Goal: Task Accomplishment & Management: Manage account settings

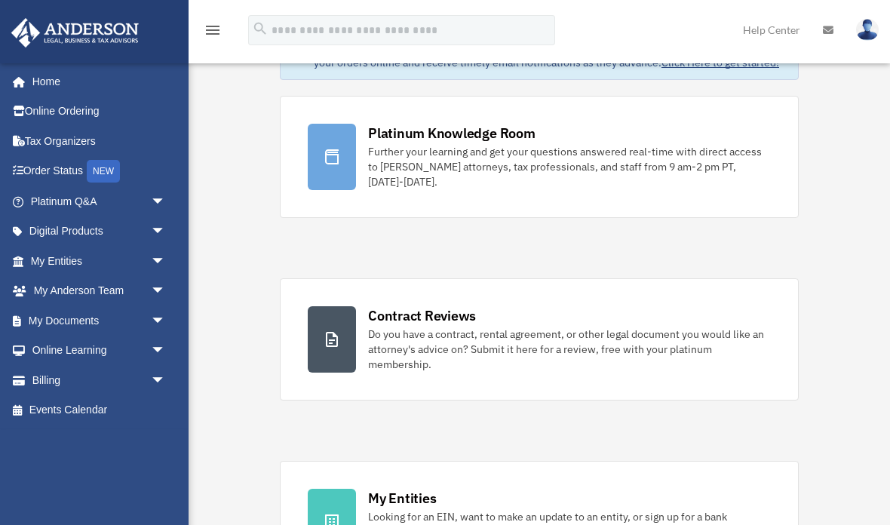
scroll to position [130, 0]
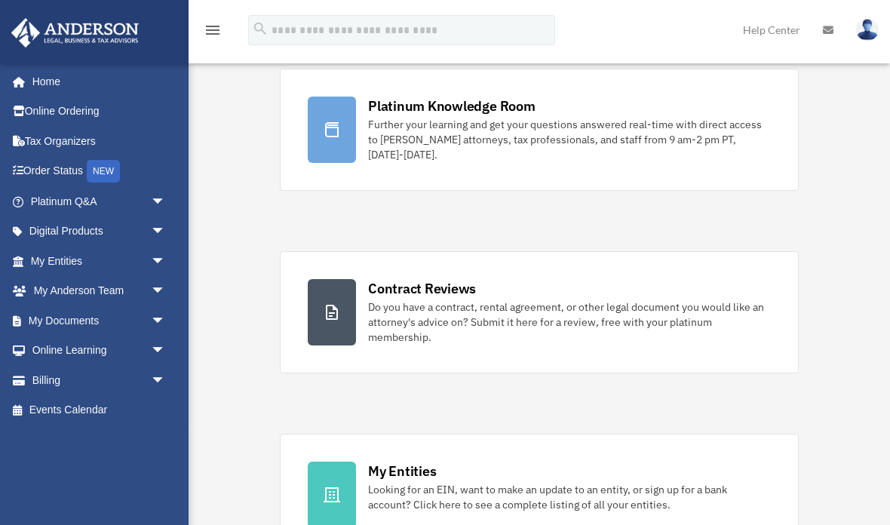
click at [38, 330] on link "My Documents arrow_drop_down" at bounding box center [100, 320] width 178 height 30
click at [165, 331] on span "arrow_drop_down" at bounding box center [166, 320] width 30 height 31
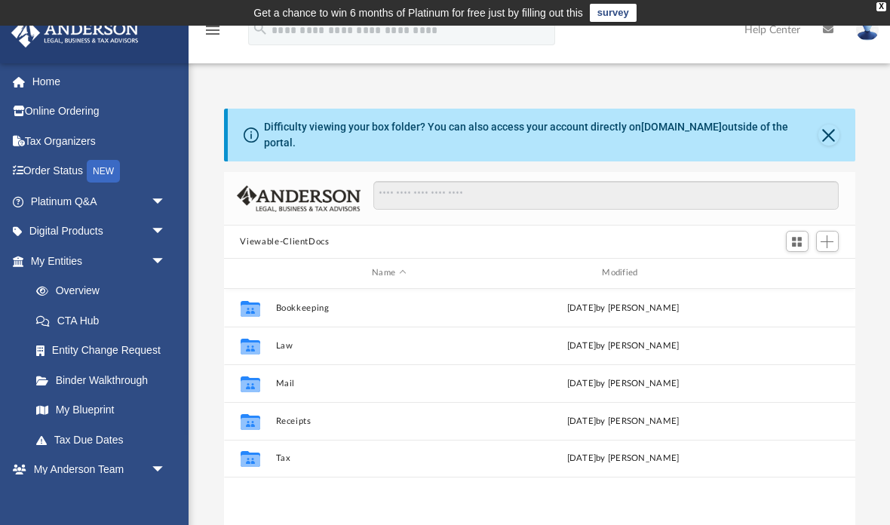
scroll to position [343, 631]
click at [173, 256] on span "arrow_drop_down" at bounding box center [166, 261] width 30 height 31
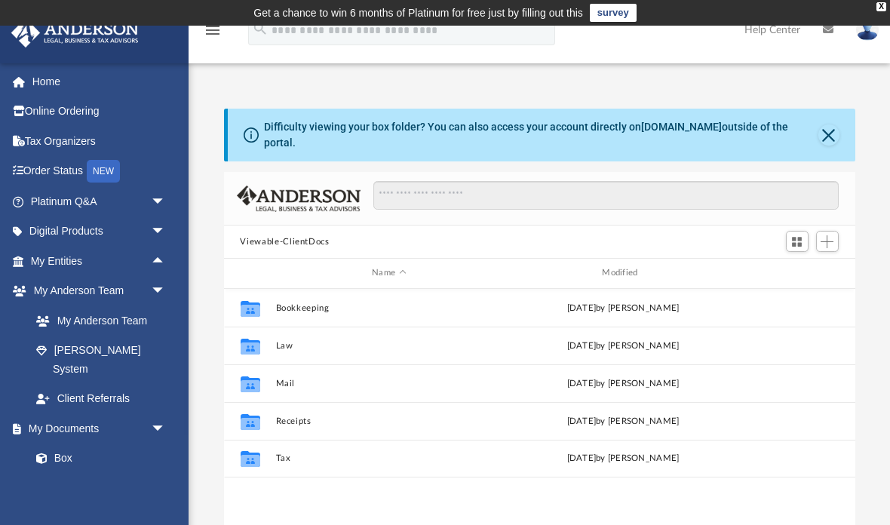
click at [115, 443] on link "Box" at bounding box center [97, 458] width 152 height 30
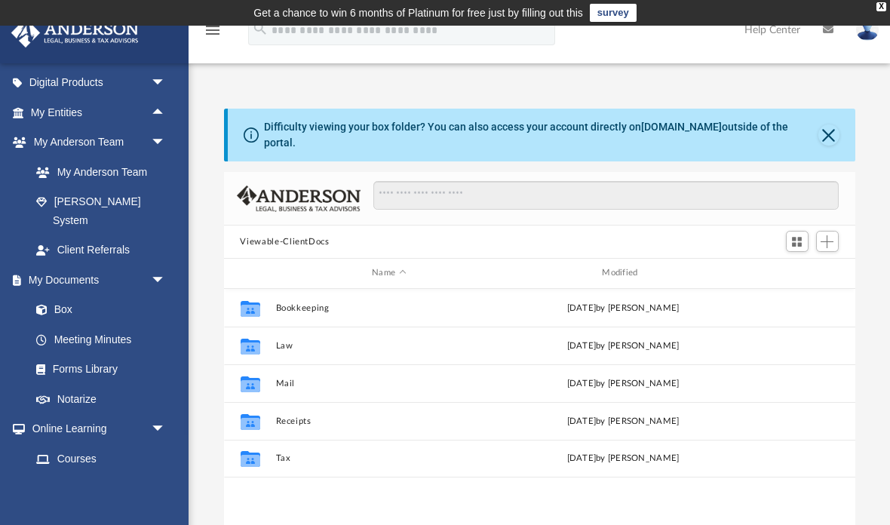
scroll to position [191, 0]
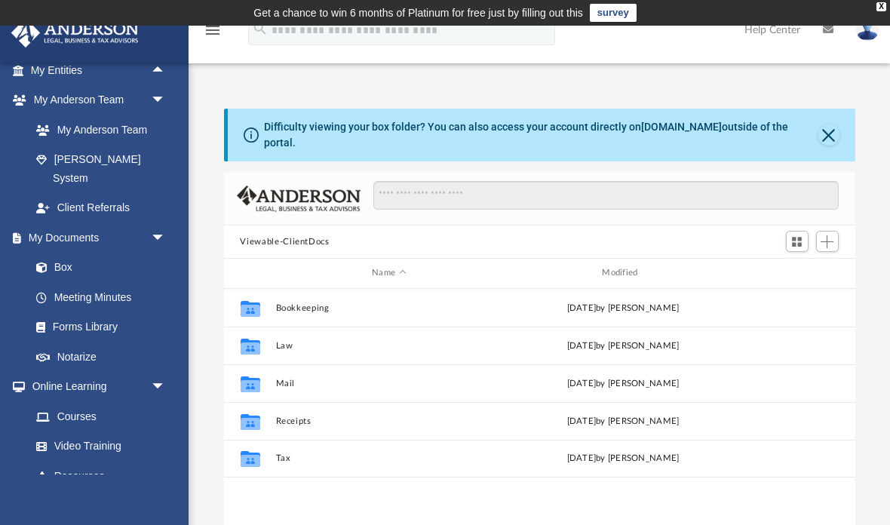
click at [90, 253] on link "Box" at bounding box center [97, 268] width 152 height 30
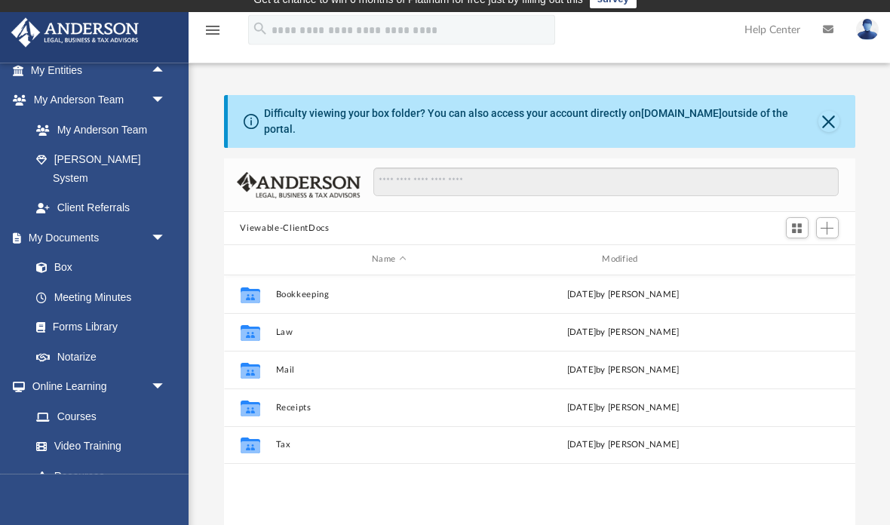
scroll to position [9, 0]
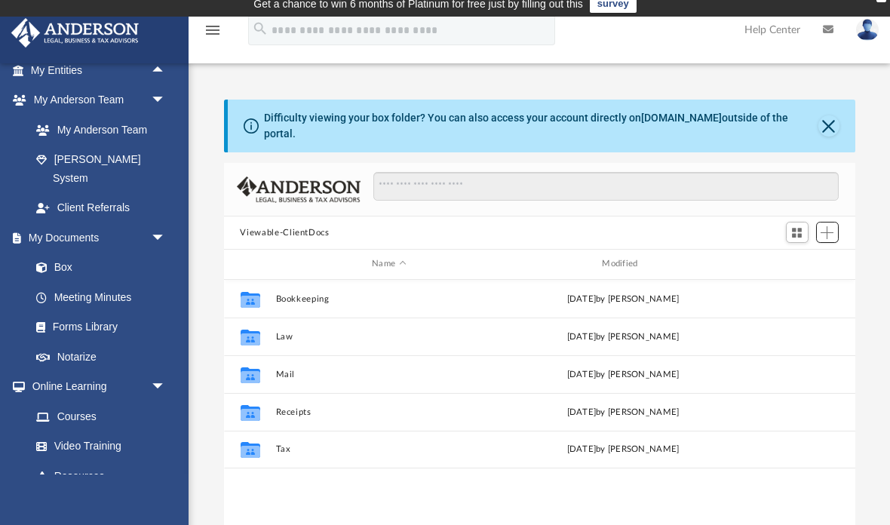
click at [833, 226] on span "Add" at bounding box center [826, 232] width 13 height 13
click at [814, 281] on li "New Folder" at bounding box center [805, 276] width 48 height 16
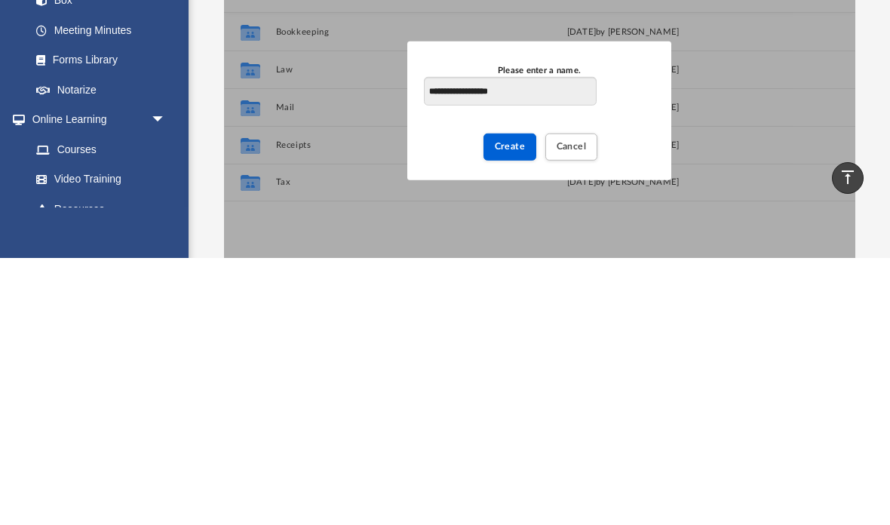
type input "**********"
click at [509, 409] on span "Create" at bounding box center [510, 413] width 31 height 9
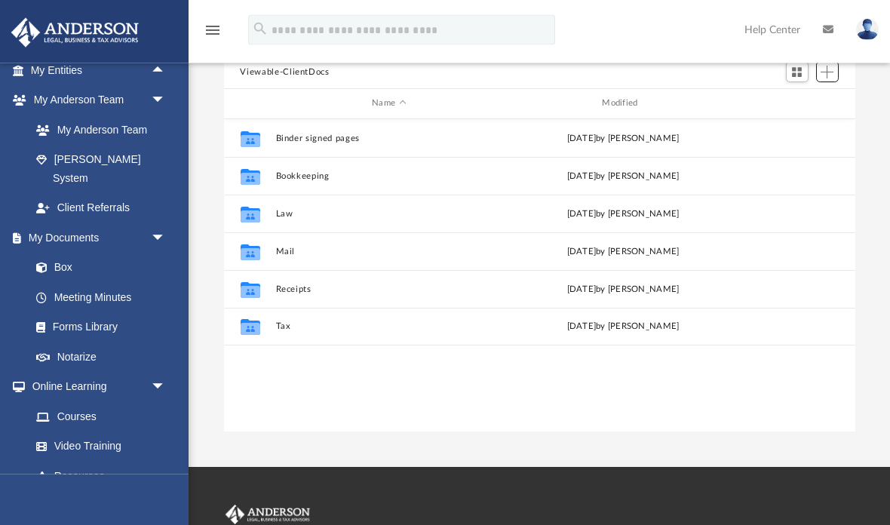
scroll to position [127, 0]
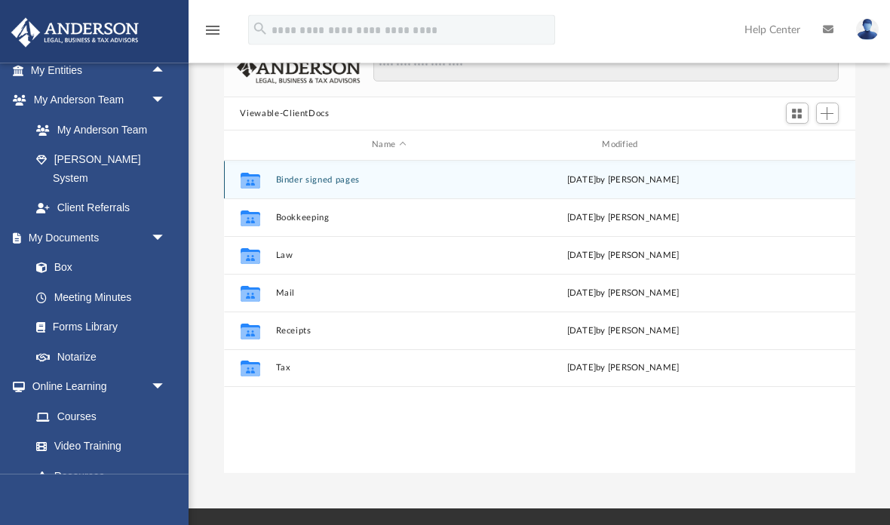
click at [631, 173] on div "[DATE] by [PERSON_NAME]" at bounding box center [622, 180] width 227 height 14
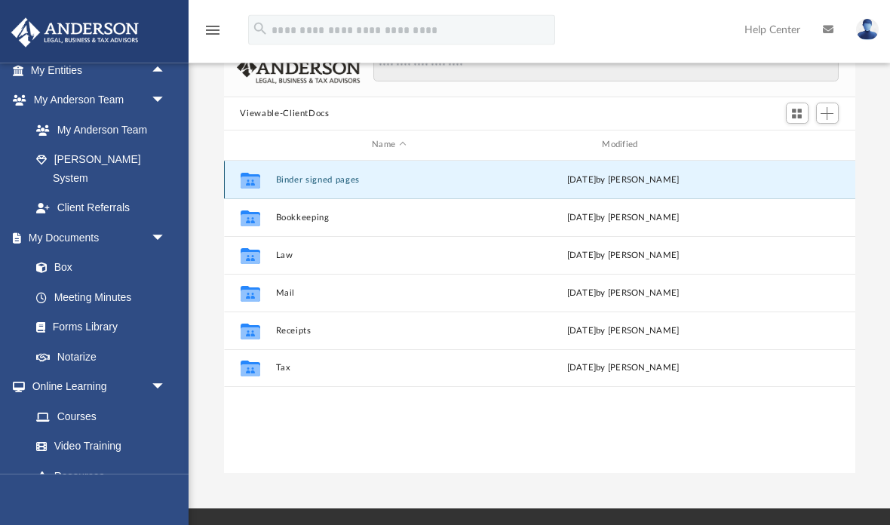
scroll to position [128, 0]
click at [699, 173] on div "[DATE] by [PERSON_NAME]" at bounding box center [622, 180] width 227 height 14
click at [658, 173] on div "[DATE] by [PERSON_NAME]" at bounding box center [622, 180] width 227 height 14
click at [627, 173] on div "[DATE] by [PERSON_NAME]" at bounding box center [622, 180] width 227 height 14
click at [826, 107] on span "Add" at bounding box center [826, 113] width 13 height 13
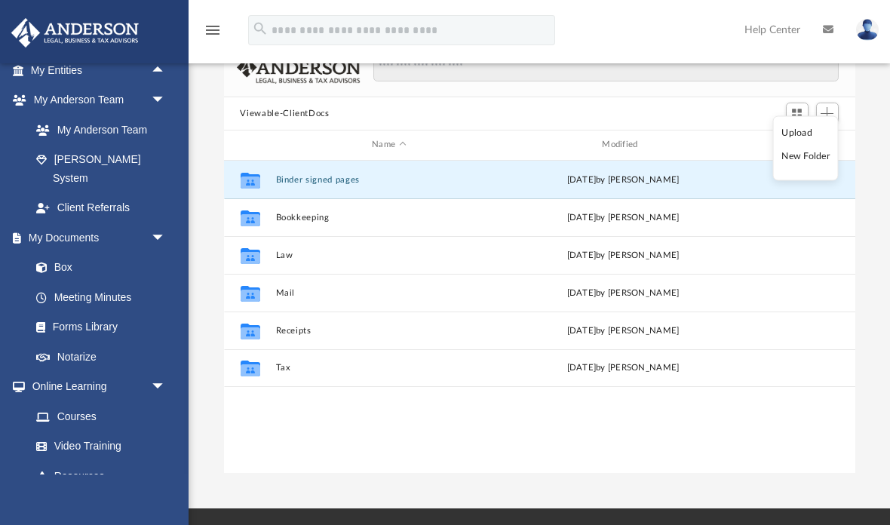
click at [812, 128] on li "Upload" at bounding box center [805, 132] width 48 height 16
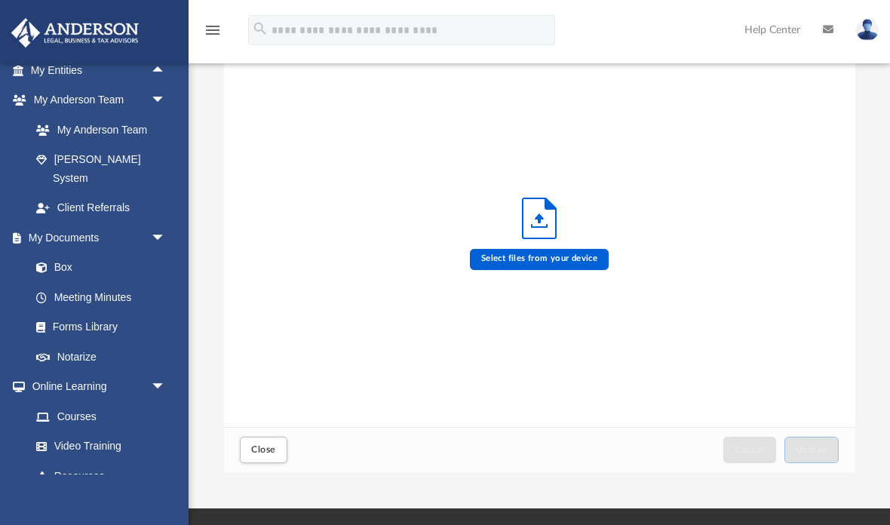
scroll to position [382, 631]
click at [561, 257] on label "Select files from your device" at bounding box center [540, 259] width 140 height 21
click at [0, 0] on input "Select files from your device" at bounding box center [0, 0] width 0 height 0
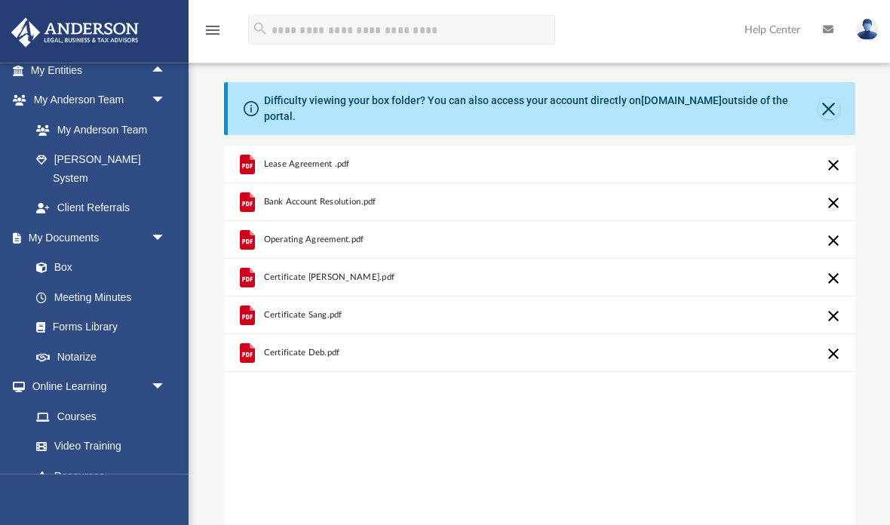
scroll to position [90, 0]
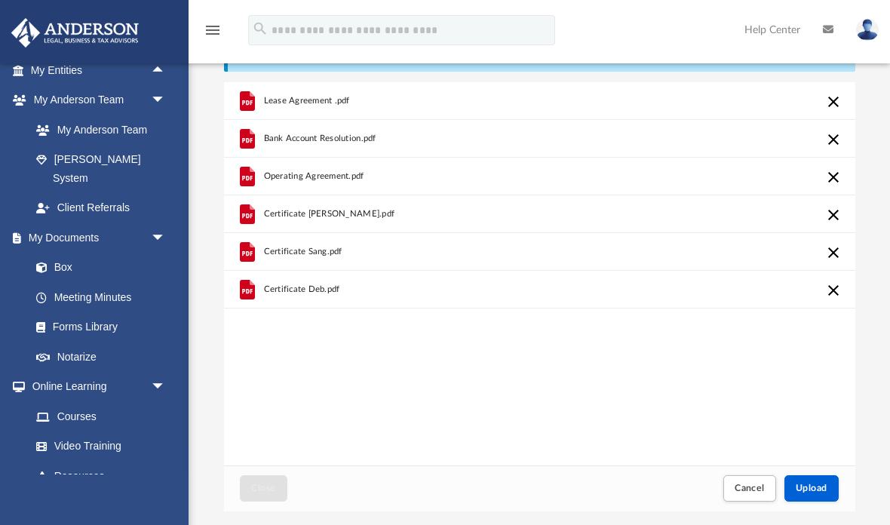
click at [820, 486] on button "Upload" at bounding box center [811, 488] width 54 height 26
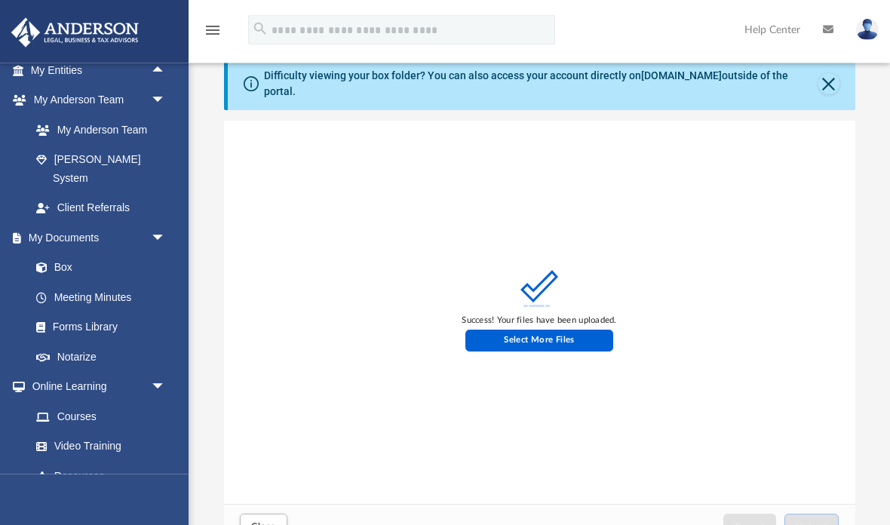
scroll to position [52, 0]
click at [264, 524] on button "Close" at bounding box center [263, 526] width 47 height 26
click at [252, 524] on button "Close" at bounding box center [263, 526] width 47 height 26
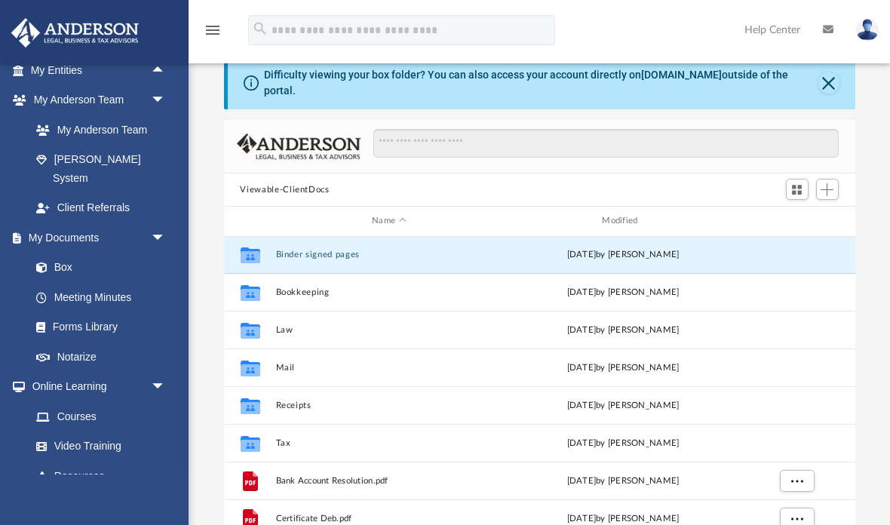
scroll to position [1, 0]
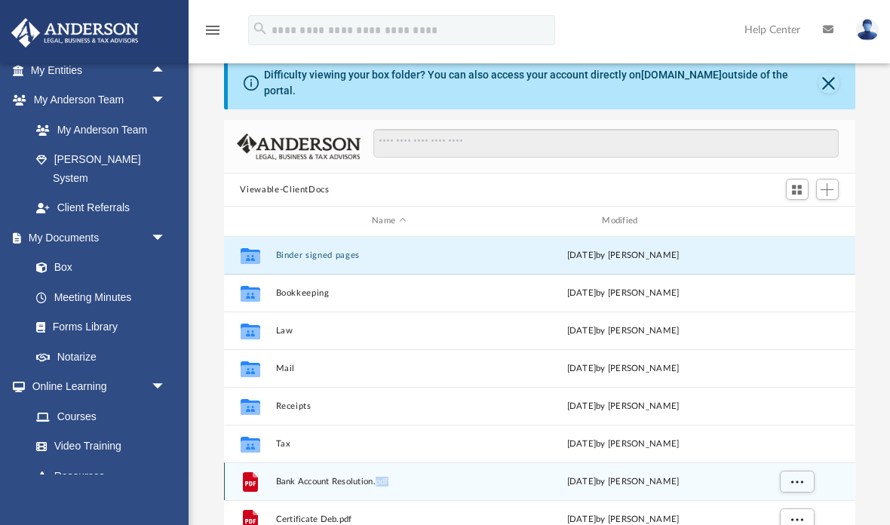
click at [309, 477] on span "Bank Account Resolution.pdf" at bounding box center [388, 482] width 227 height 10
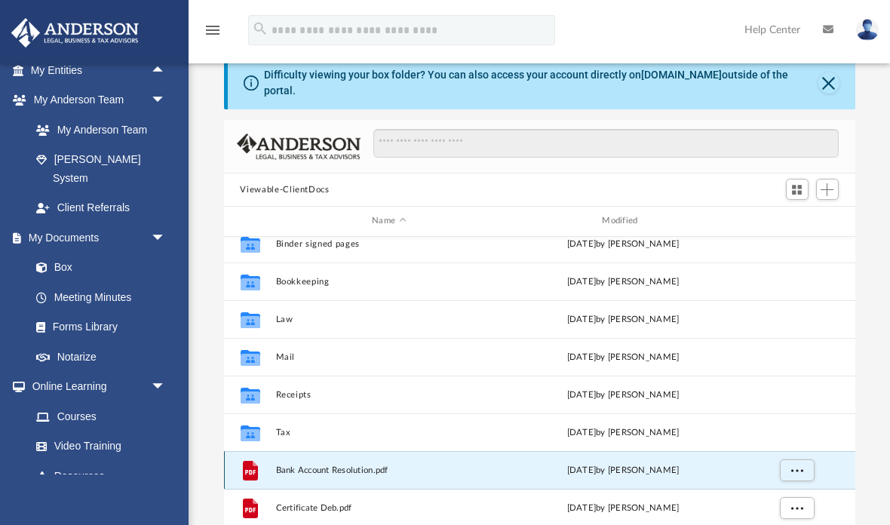
scroll to position [10, 0]
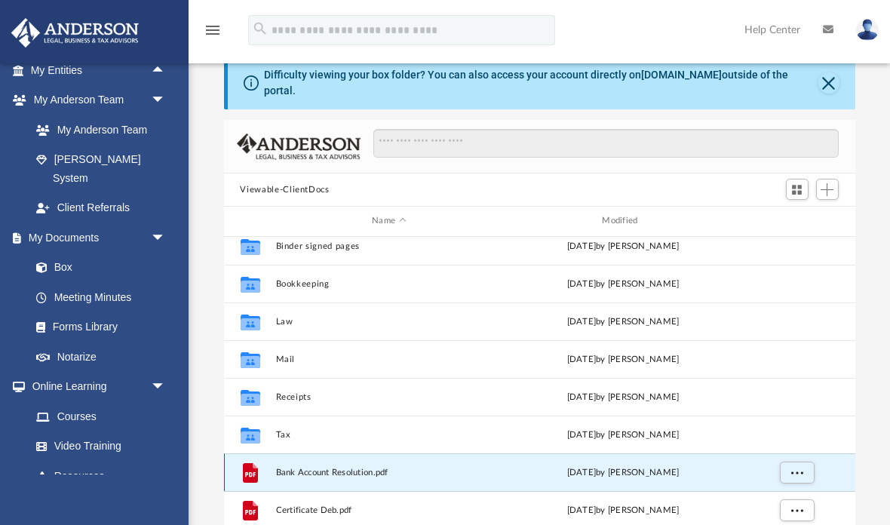
click at [797, 468] on span "More options" at bounding box center [796, 472] width 12 height 8
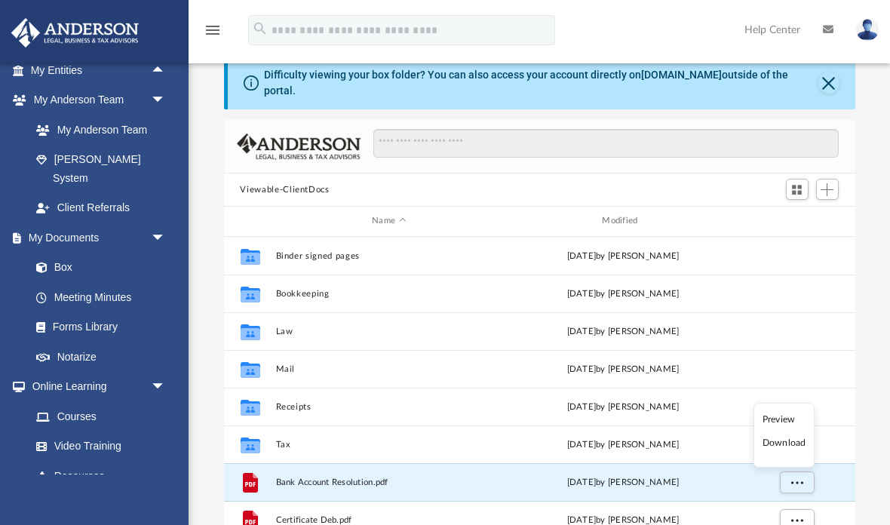
scroll to position [0, 0]
click at [480, 463] on div "File Bank Account Resolution.pdf [DATE] by [PERSON_NAME]" at bounding box center [539, 482] width 631 height 38
click at [457, 477] on span "Bank Account Resolution.pdf" at bounding box center [388, 482] width 227 height 10
click at [278, 477] on span "Bank Account Resolution.pdf" at bounding box center [388, 482] width 227 height 10
click at [376, 477] on span "Bank Account Resolution.pdf" at bounding box center [388, 482] width 227 height 10
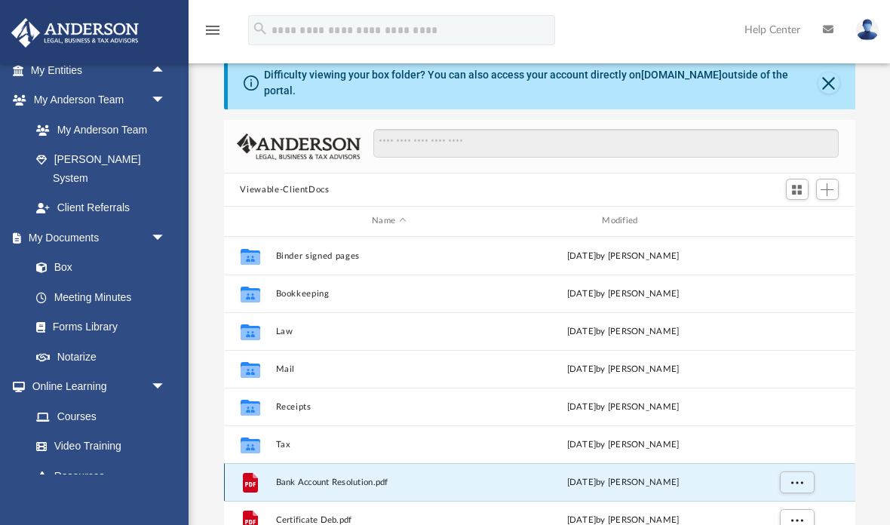
click at [797, 480] on button "More options" at bounding box center [796, 482] width 35 height 23
click at [882, 359] on div "Difficulty viewing your box folder? You can also access your account directly o…" at bounding box center [539, 303] width 701 height 492
click at [841, 72] on div "Difficulty viewing your box folder? You can also access your account directly o…" at bounding box center [541, 83] width 627 height 53
